Goal: Find contact information: Obtain details needed to contact an individual or organization

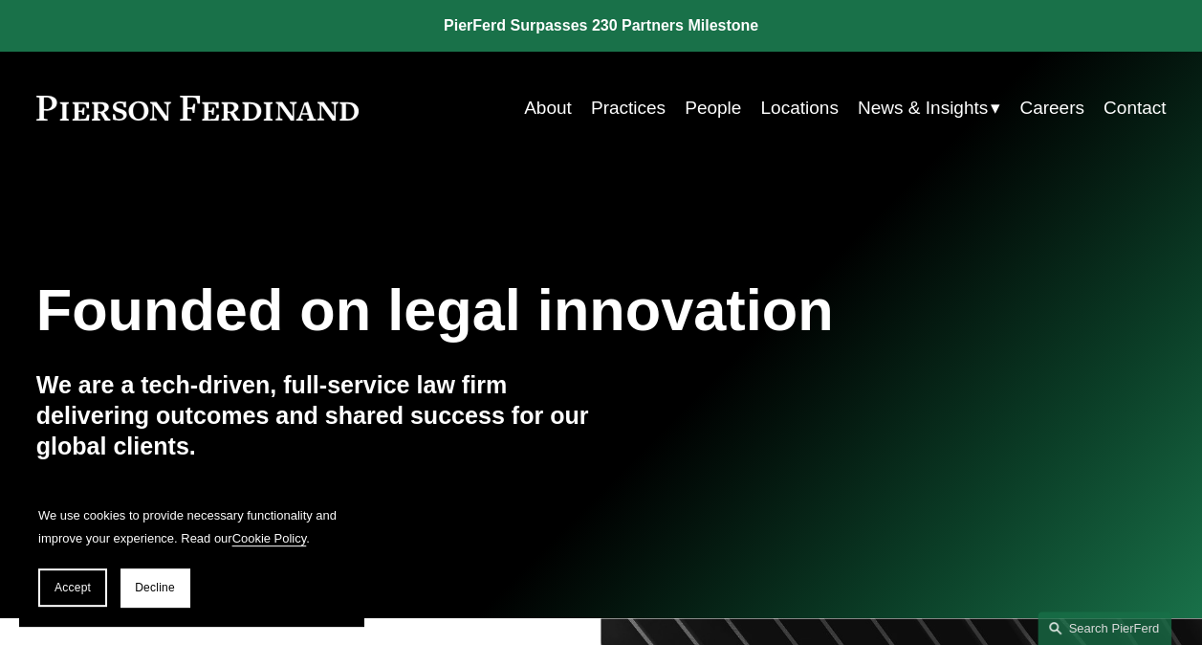
click at [810, 113] on link "Locations" at bounding box center [798, 108] width 77 height 36
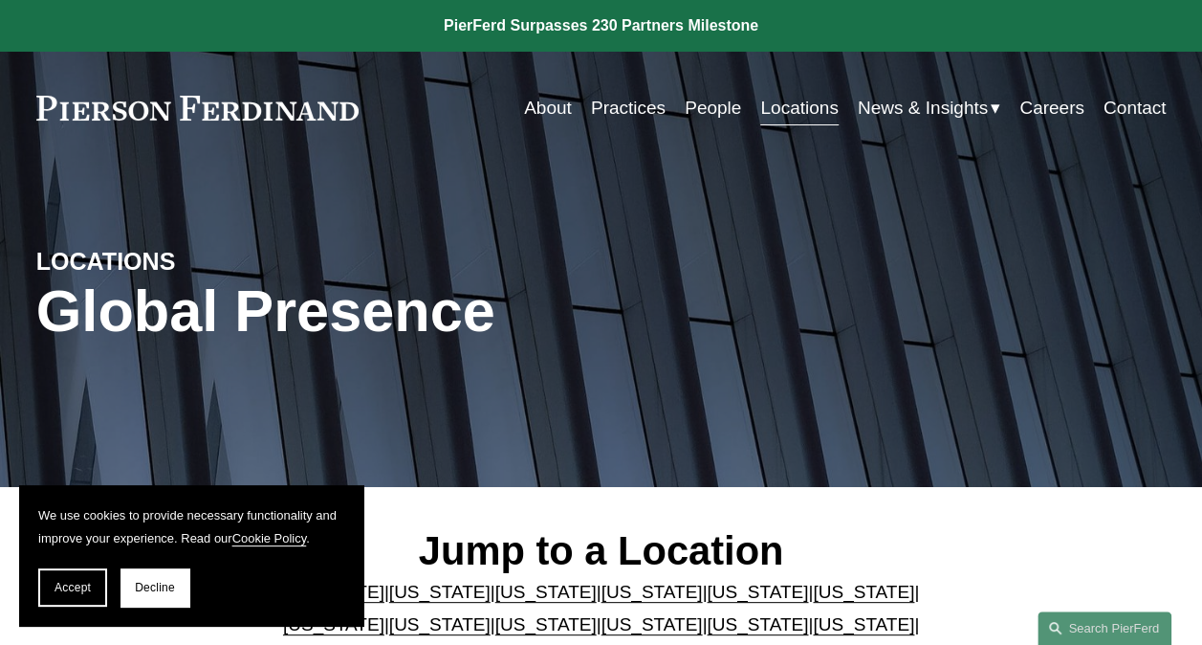
scroll to position [287, 0]
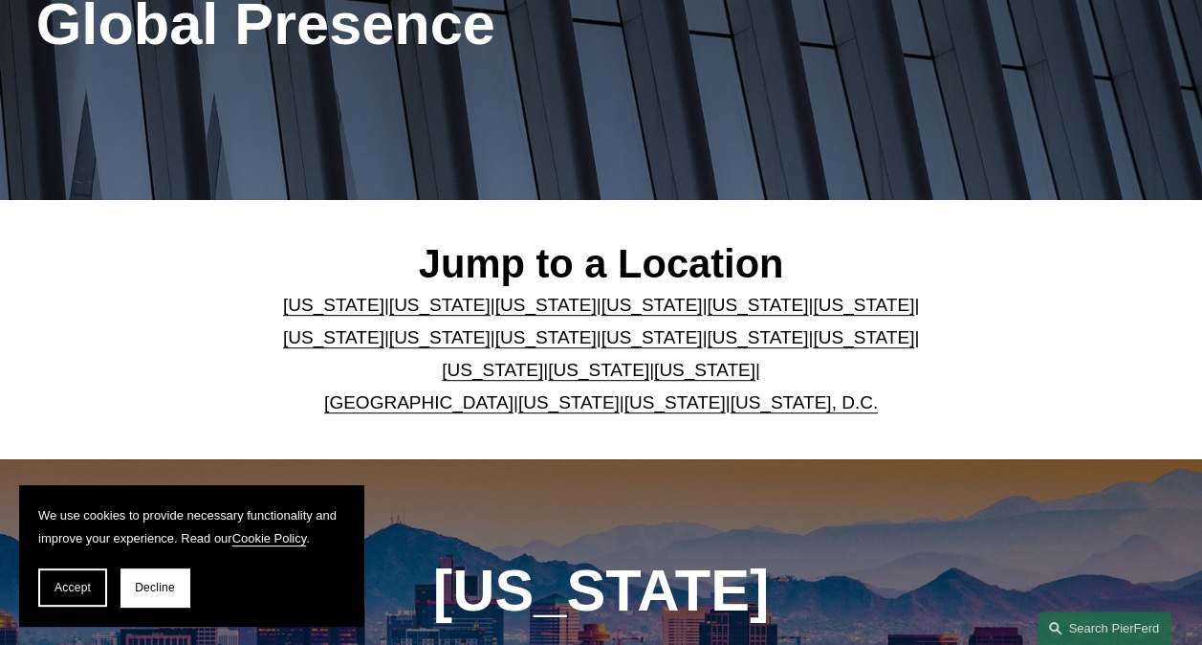
click at [407, 310] on link "[US_STATE]" at bounding box center [439, 305] width 101 height 20
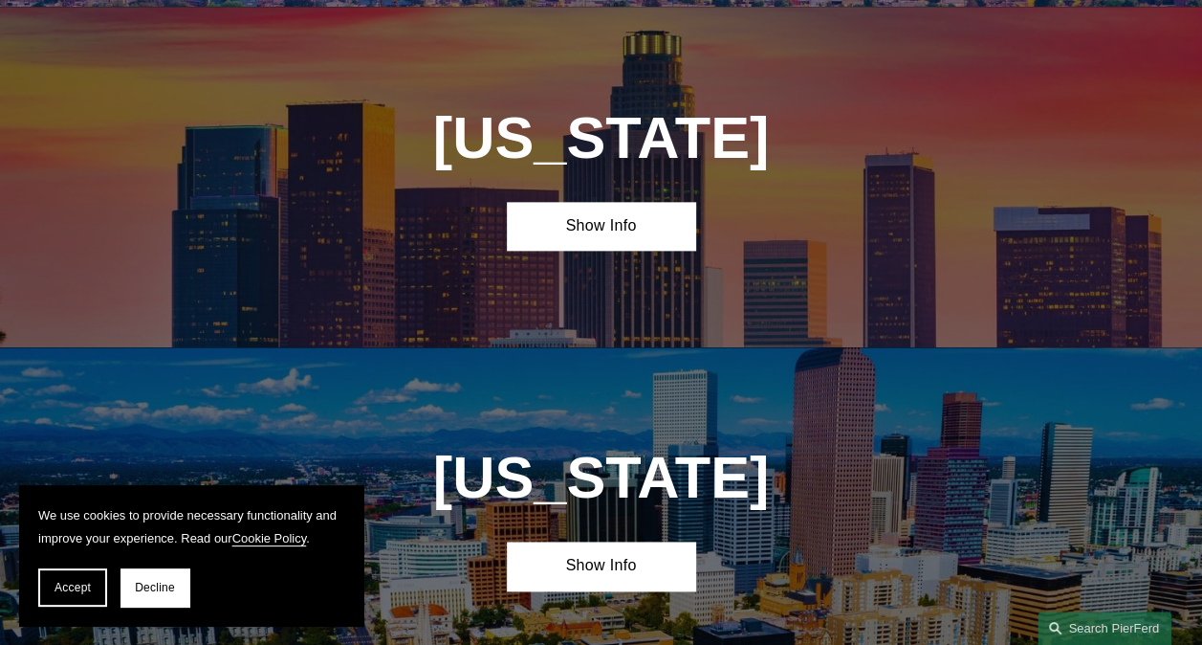
scroll to position [1095, 0]
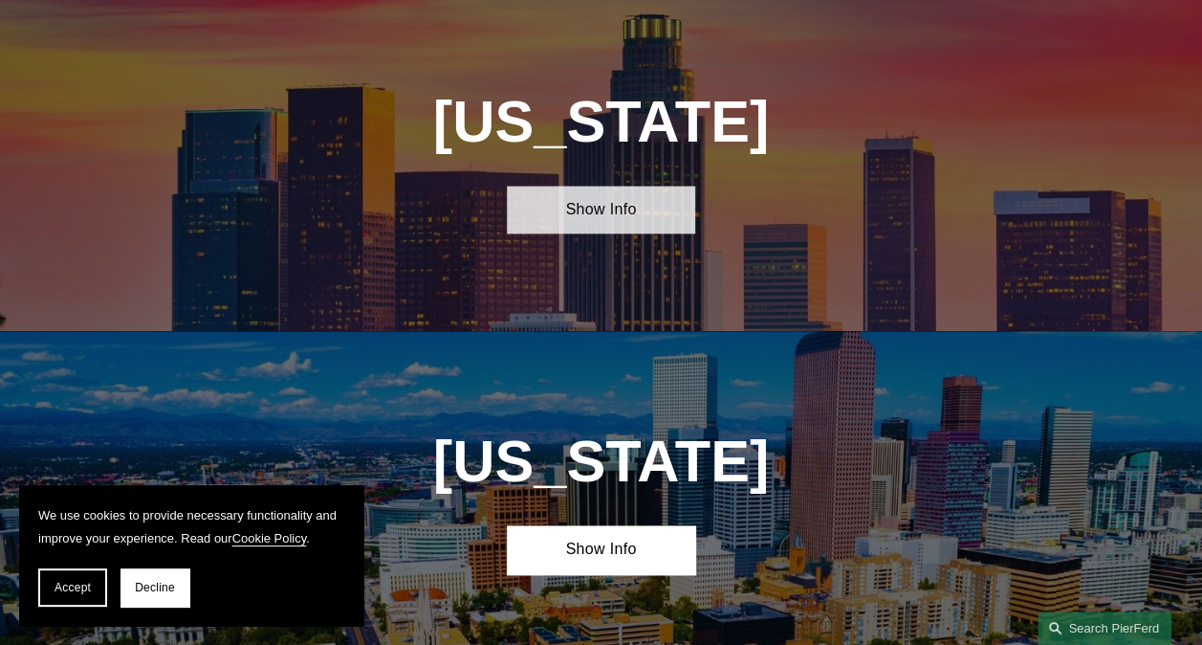
click at [603, 231] on link "Show Info" at bounding box center [601, 210] width 188 height 49
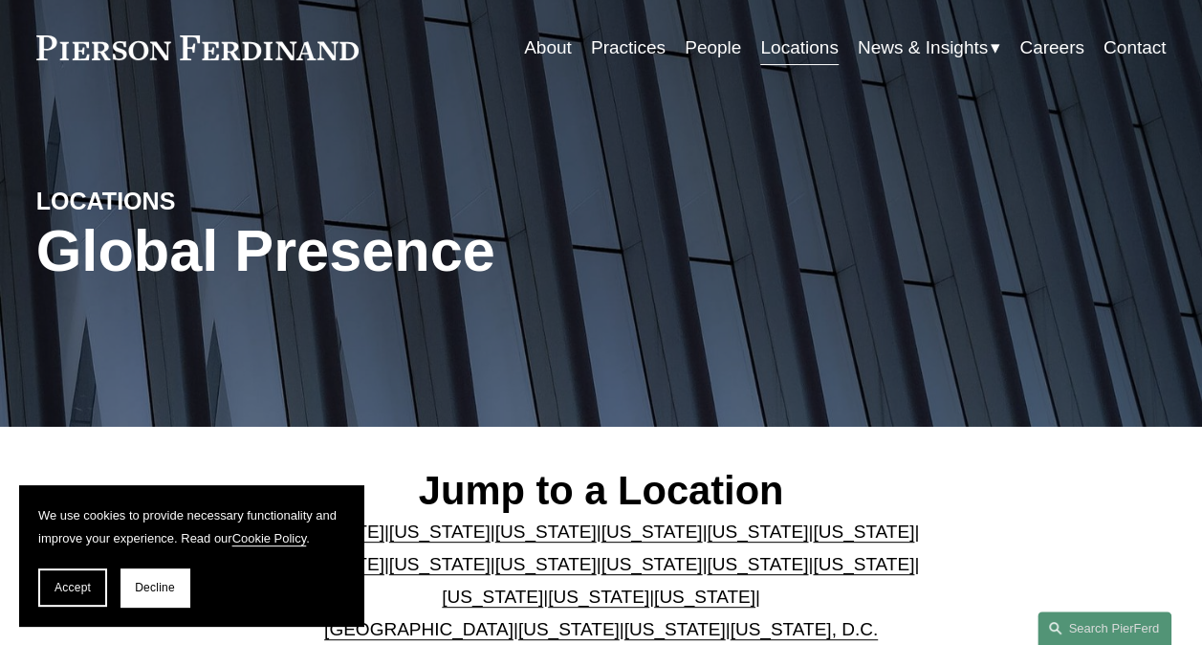
scroll to position [0, 0]
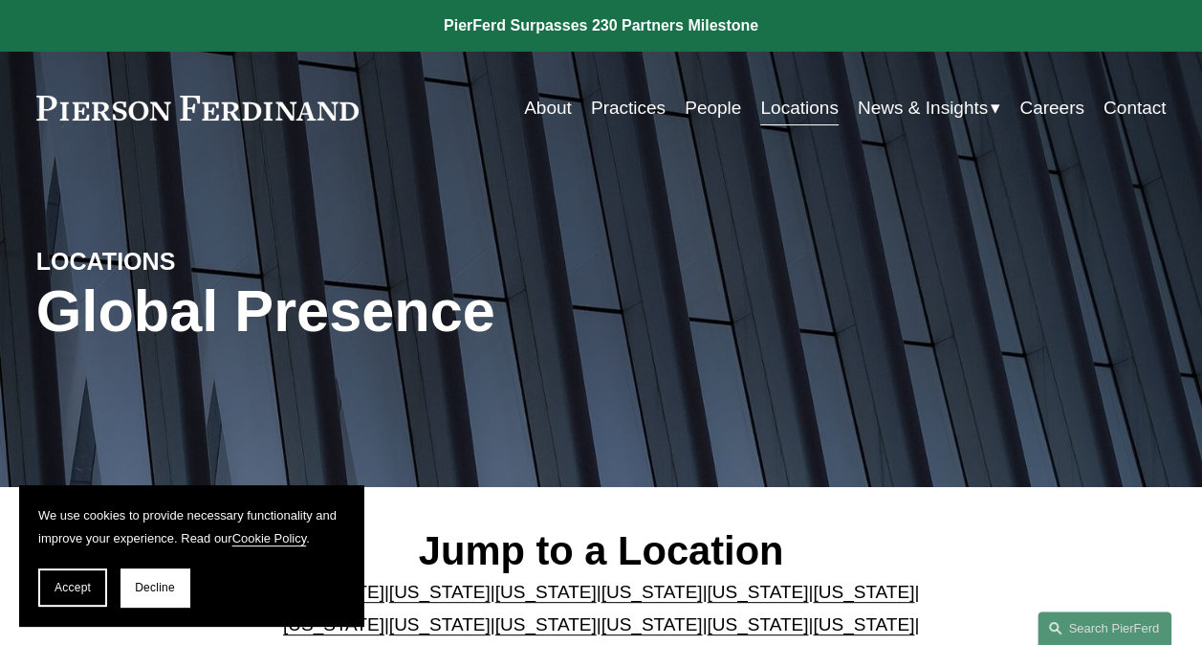
click at [735, 113] on nav "About Practices People Locations News & Insights News Insights Blogs Careers Co…" at bounding box center [845, 108] width 642 height 36
click at [721, 115] on link "People" at bounding box center [713, 108] width 56 height 36
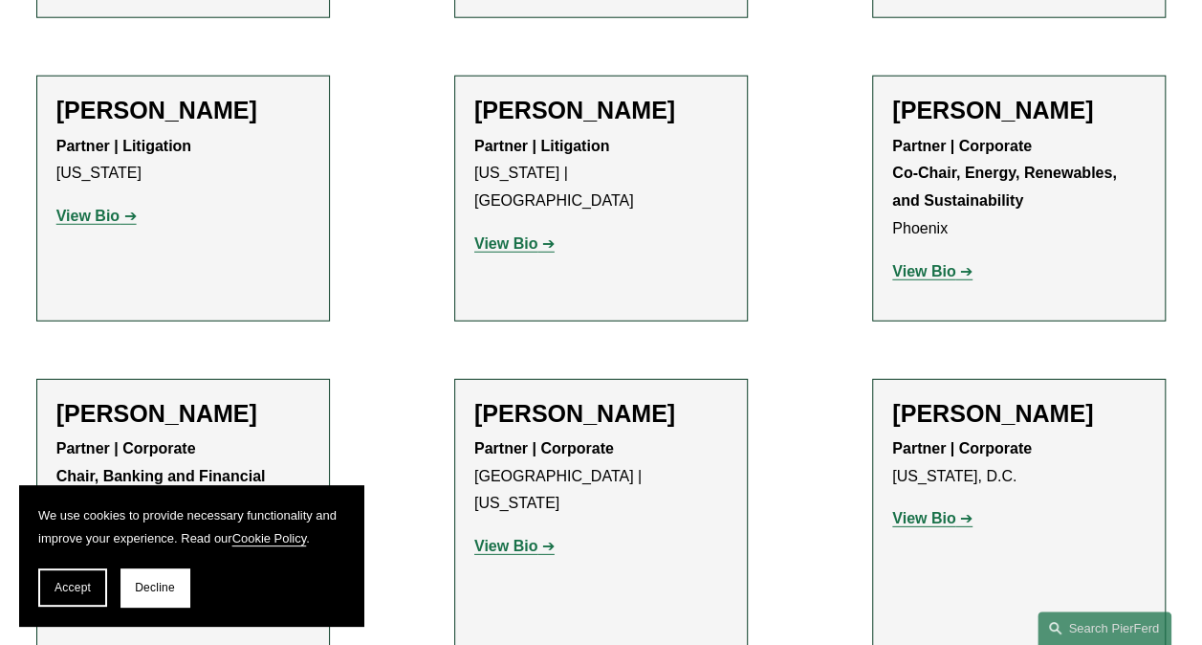
scroll to position [5642, 0]
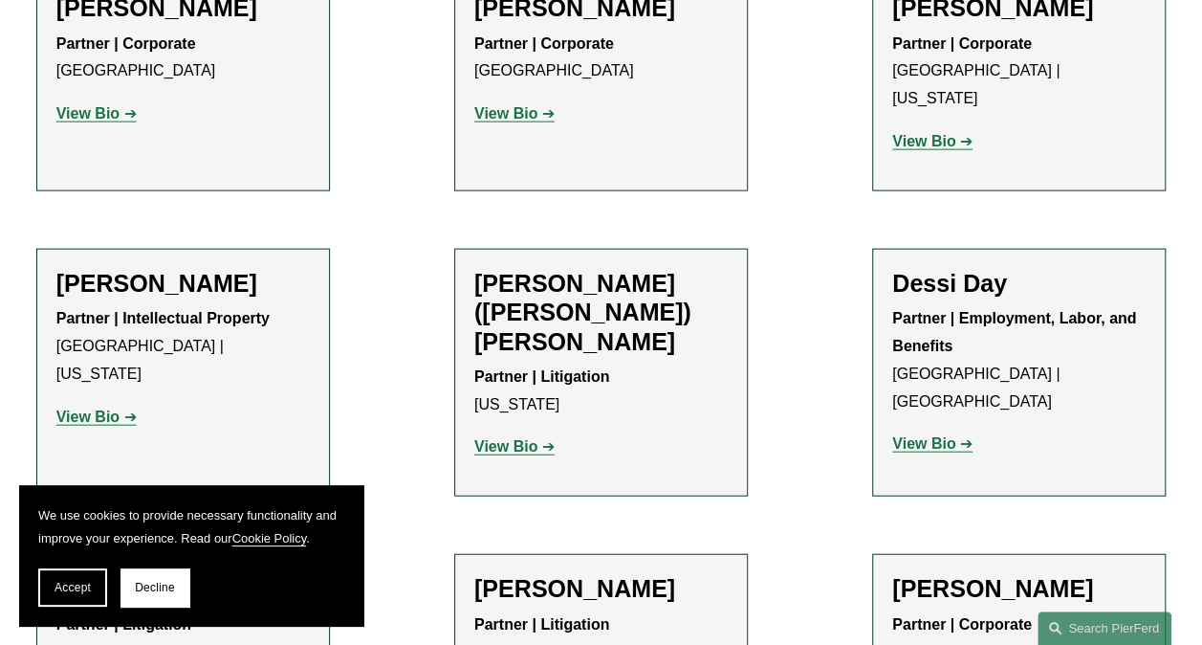
click at [922, 435] on strong "View Bio" at bounding box center [923, 443] width 63 height 16
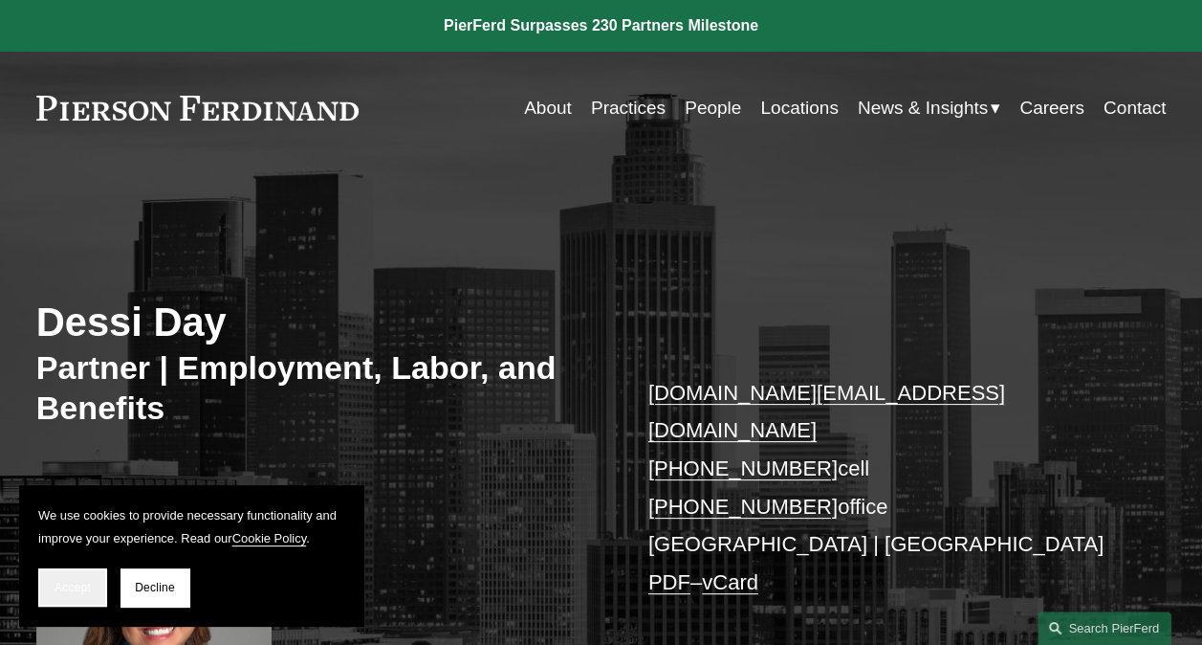
click at [70, 589] on span "Accept" at bounding box center [73, 586] width 36 height 13
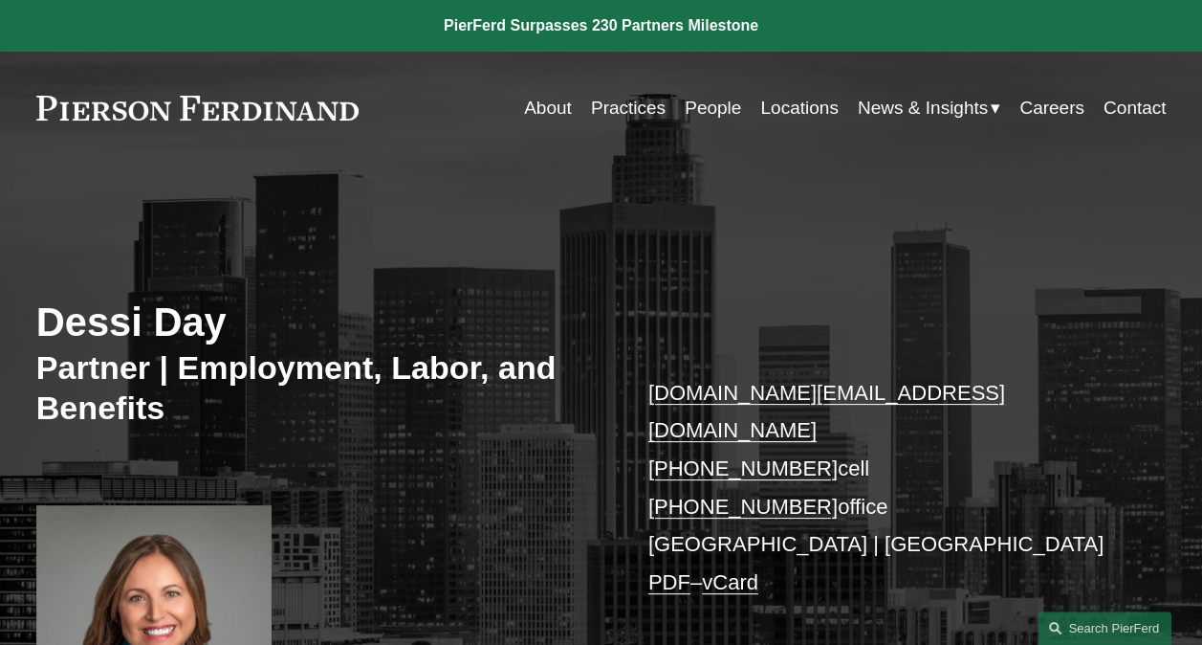
click at [723, 400] on link "[DOMAIN_NAME][EMAIL_ADDRESS][DOMAIN_NAME]" at bounding box center [826, 412] width 357 height 62
